Goal: Information Seeking & Learning: Compare options

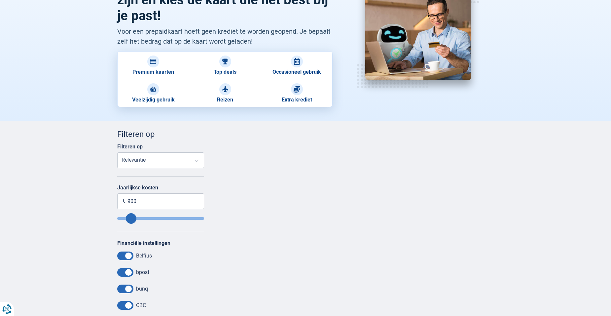
scroll to position [99, 0]
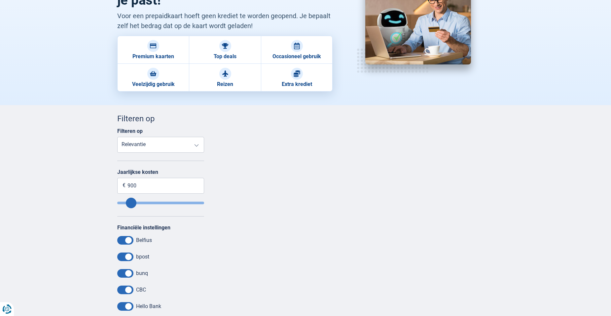
type input "860"
type input "840"
type input "810"
type input "800"
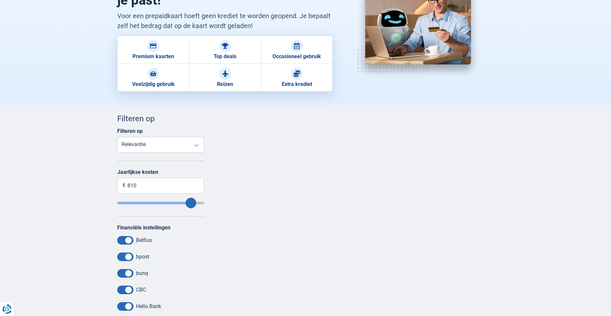
type input "800"
type input "790"
type input "780"
type input "770"
type input "740"
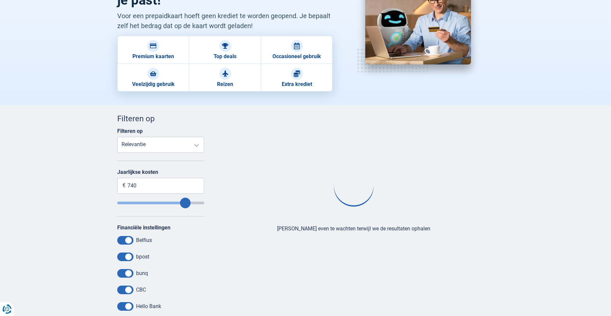
type input "620"
type input "170"
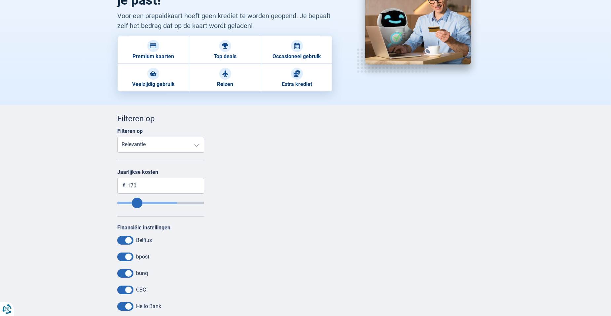
type input "170"
type input "70"
click at [129, 201] on input "Annualfee" at bounding box center [160, 202] width 87 height 3
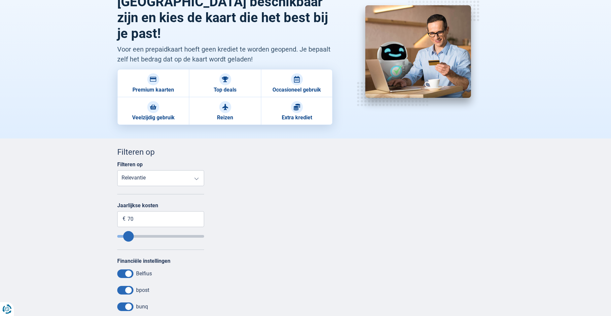
scroll to position [18, 0]
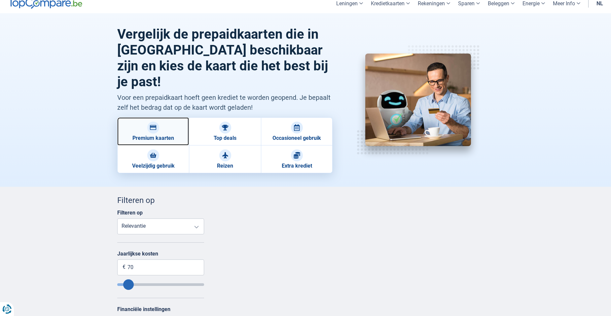
click at [156, 124] on img at bounding box center [153, 127] width 7 height 7
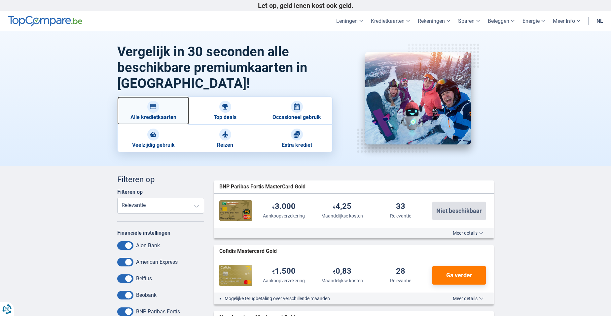
click at [167, 104] on link "Alle kredietkaarten" at bounding box center [153, 110] width 72 height 28
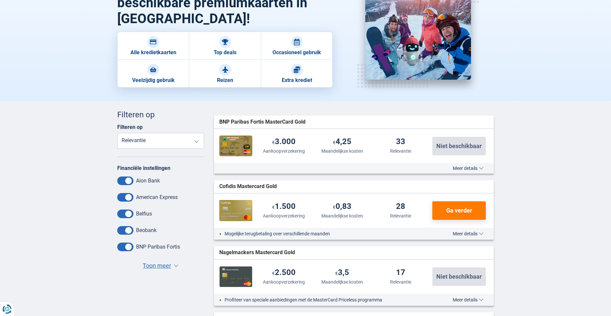
scroll to position [198, 0]
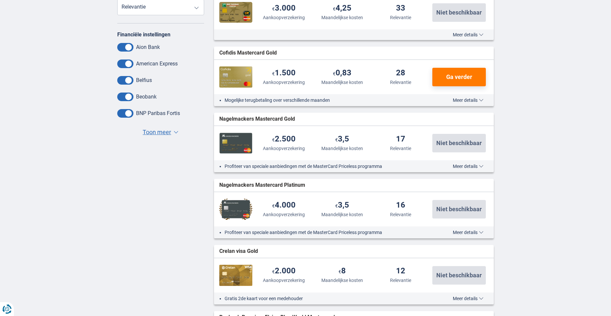
click at [165, 132] on span "Toon meer" at bounding box center [157, 132] width 28 height 9
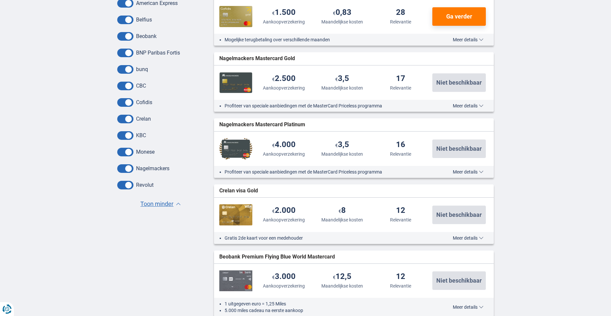
scroll to position [264, 0]
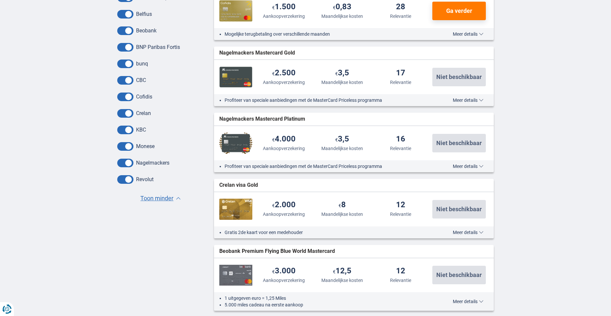
click at [154, 161] on label "Nagelmackers" at bounding box center [152, 163] width 33 height 6
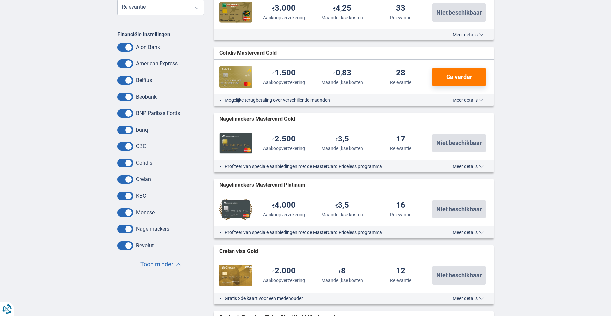
scroll to position [0, 0]
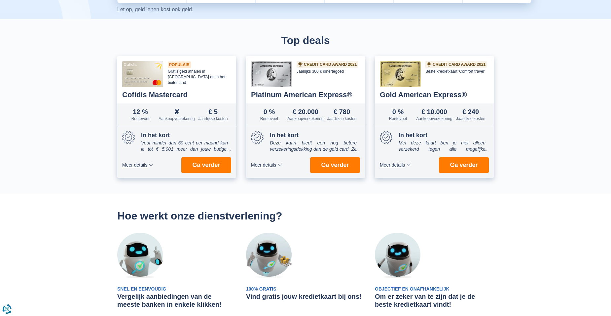
scroll to position [132, 0]
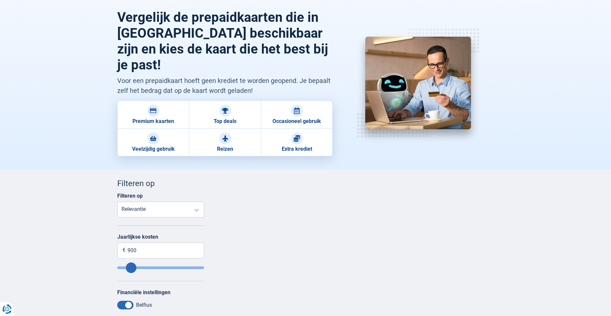
scroll to position [33, 0]
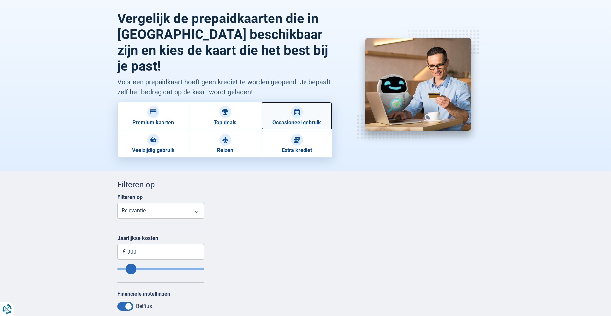
click at [295, 106] on div at bounding box center [297, 112] width 12 height 12
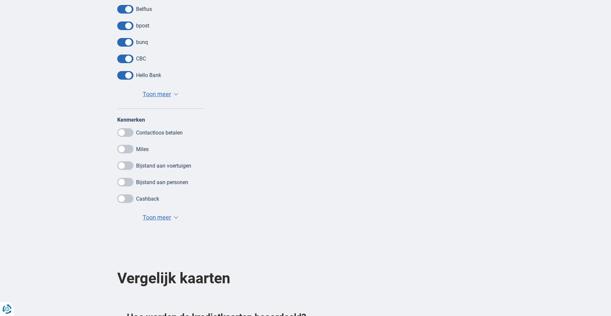
scroll to position [264, 0]
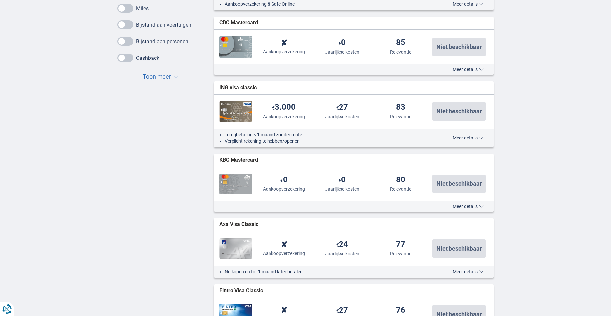
scroll to position [396, 0]
